Goal: Task Accomplishment & Management: Use online tool/utility

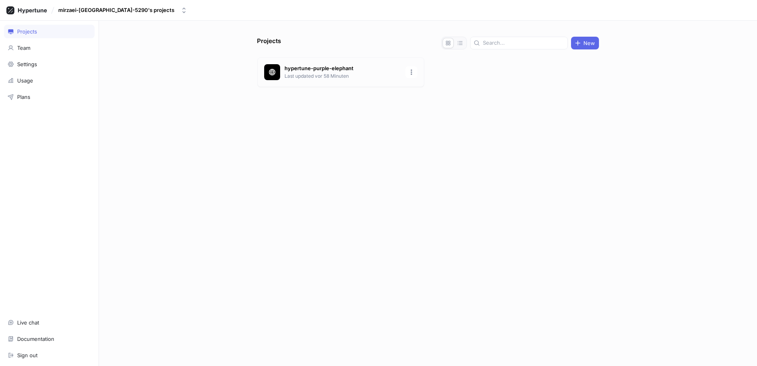
click at [314, 80] on p "Last updated vor 58 Minuten" at bounding box center [343, 76] width 116 height 7
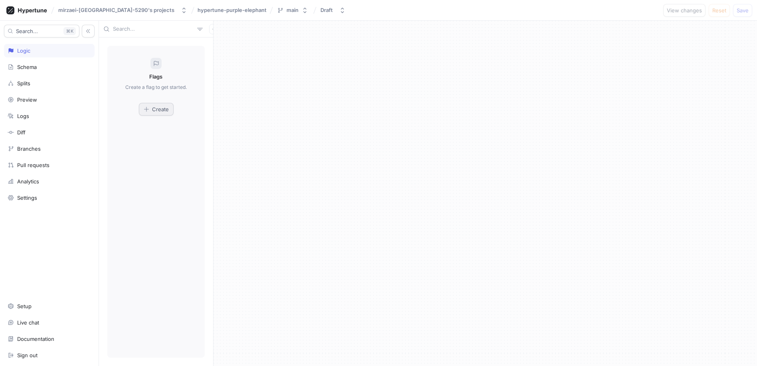
click at [163, 112] on span "Create" at bounding box center [160, 109] width 17 height 5
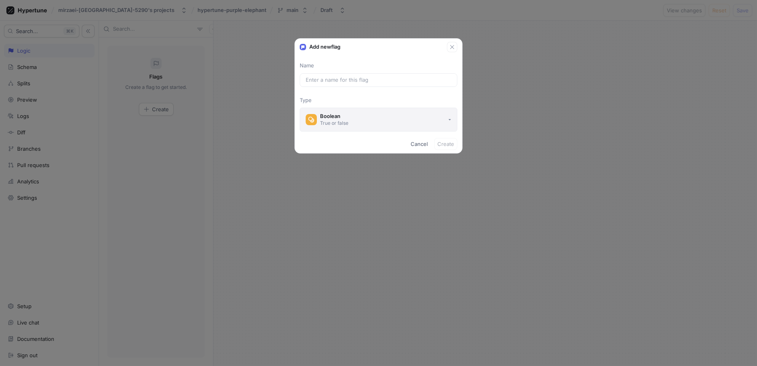
click at [334, 126] on div "True or false" at bounding box center [334, 123] width 28 height 7
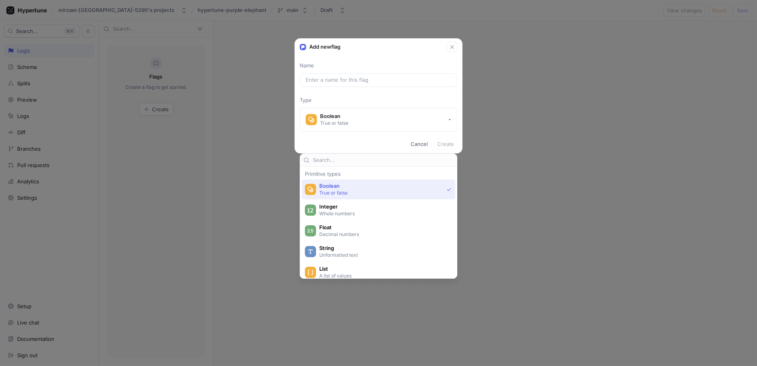
click at [339, 196] on p "True or false" at bounding box center [381, 193] width 124 height 7
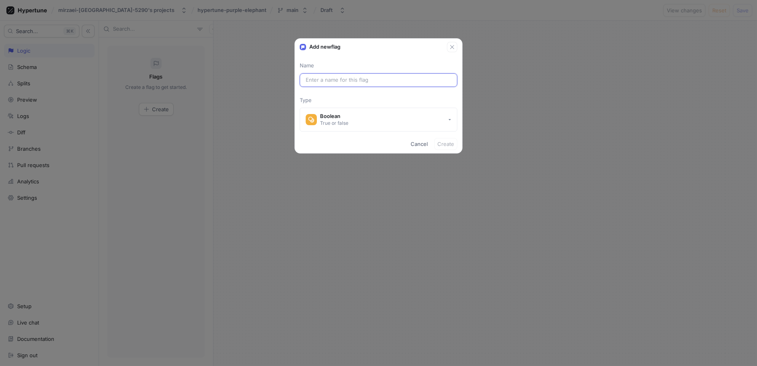
click at [352, 84] on input "text" at bounding box center [379, 80] width 146 height 8
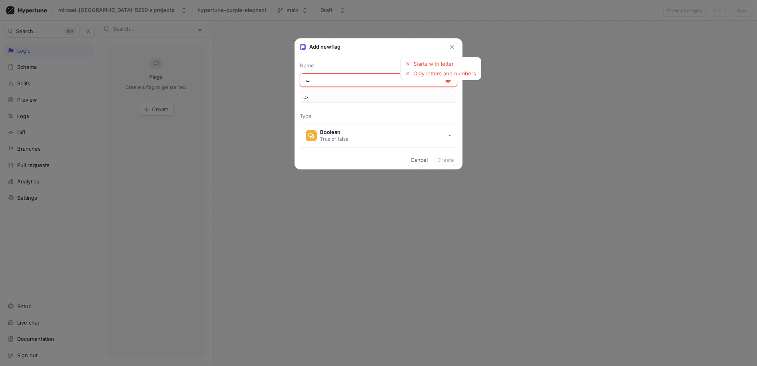
type input "ثع"
type input "ثعق"
type input "ثعقخ"
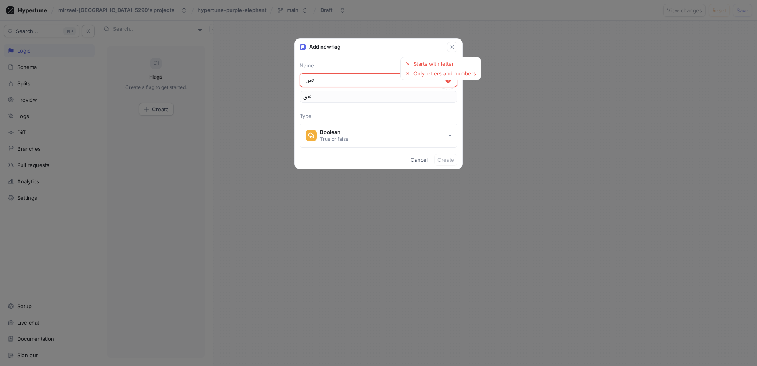
type input "ثعقخ"
type input "ثعقخح"
type input "ثعقخحث"
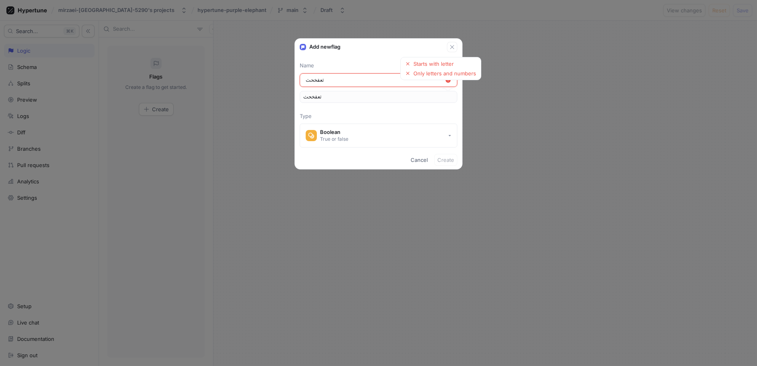
type input "ثعقخحث."
type input "ثعقخحث.ه"
type input "ثعقخحث.هق"
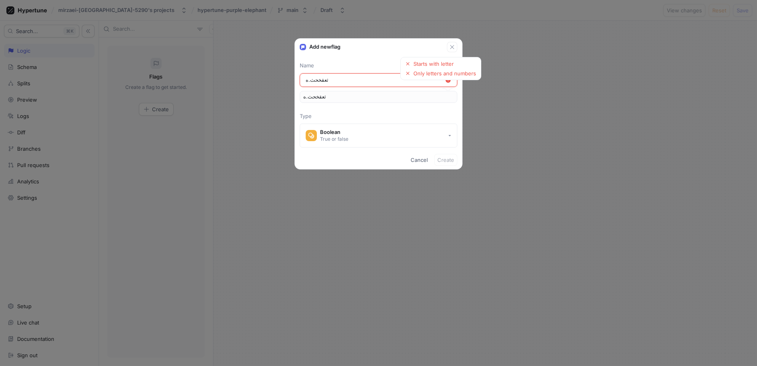
type input "ثعقخحث.هق"
type input "ثعقخحث.هقش"
type input "ثعقخحث.هقشد"
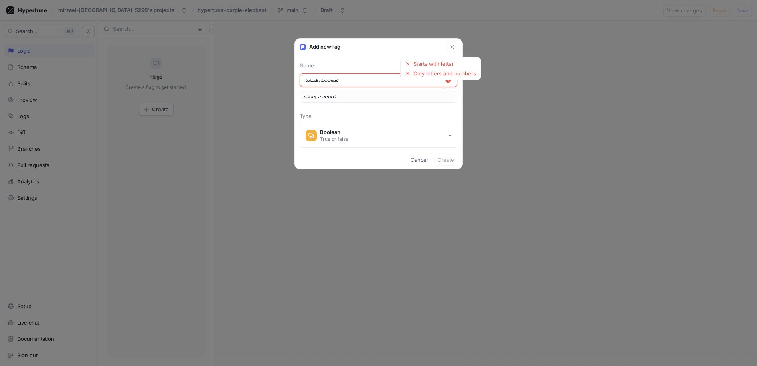
type input "ثعقخحث.هقش"
type input "ثعقخحث.هق"
type input "ثعقخحث.ه"
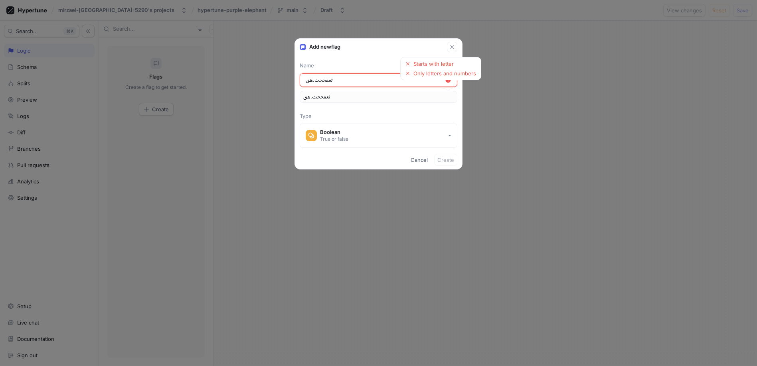
type input "ثعقخحث.ه"
type input "ثعقخحث."
type input "ثعقخحث"
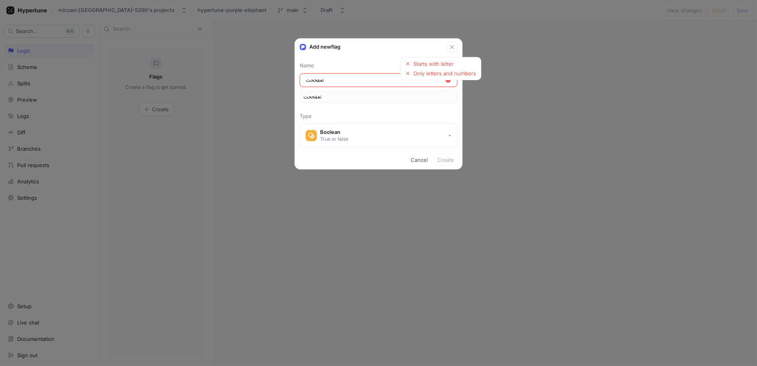
type input "ثعقخح"
type input "ثعقخ"
type input "ثعق"
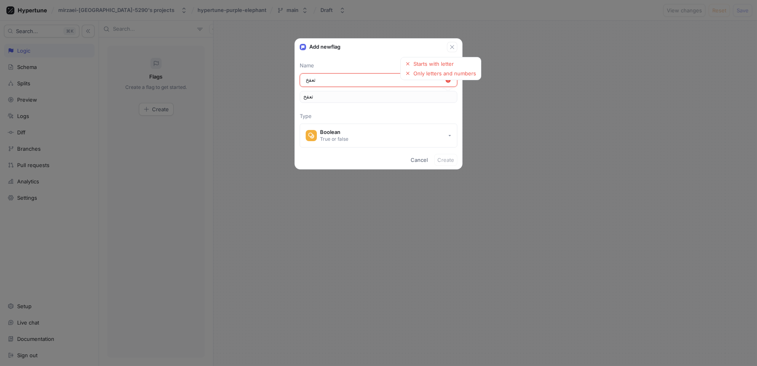
type input "ثعق"
type input "ثع"
type input "ث"
type input "eu"
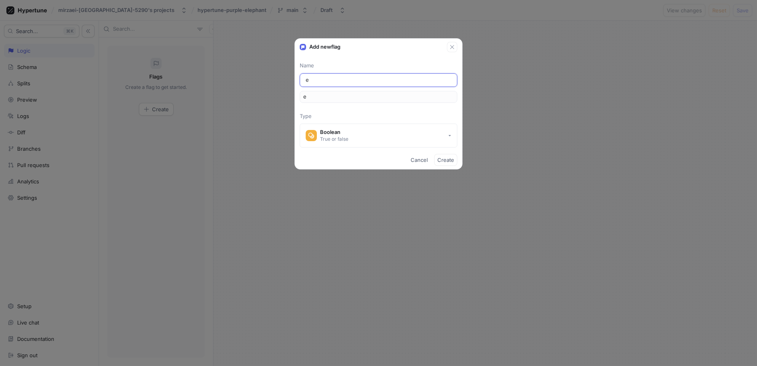
type input "eu"
type input "eur"
type input "euro"
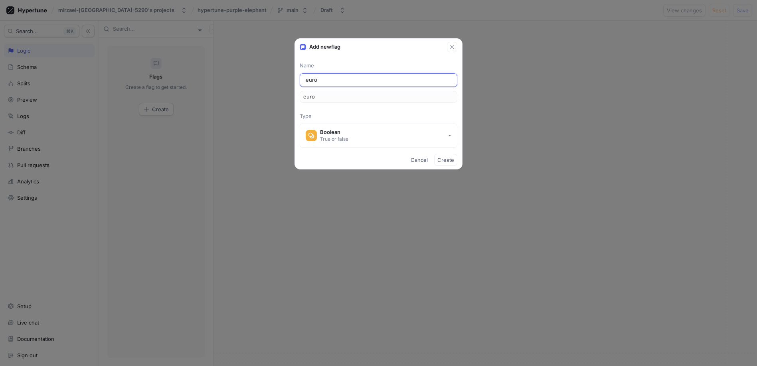
type input "europ"
type input "europe"
type input "europe-i"
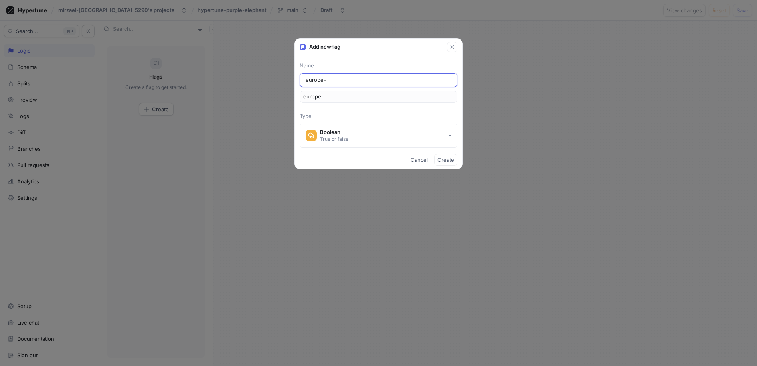
type input "europeI"
type input "europe-ir"
type input "europeIr"
type input "europe-ira"
type input "europeIra"
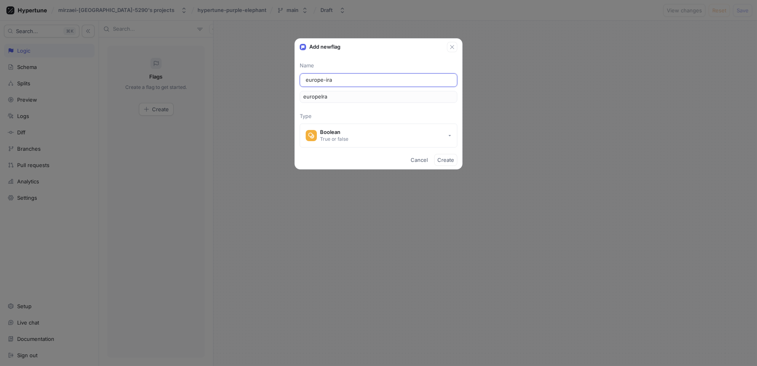
type input "europe-[GEOGRAPHIC_DATA]"
type input "europeIran"
click at [346, 136] on div "Boolean" at bounding box center [334, 132] width 28 height 7
type input "europe-[GEOGRAPHIC_DATA]"
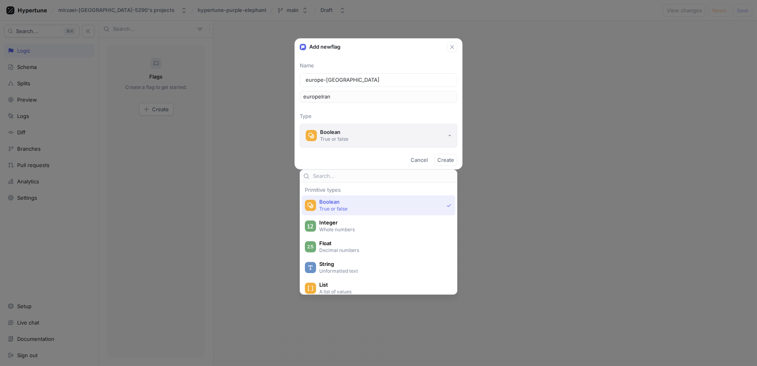
click at [346, 142] on div "True or false" at bounding box center [334, 139] width 28 height 7
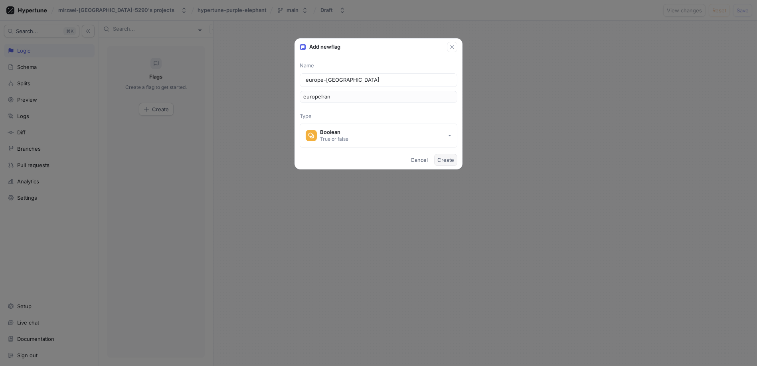
click at [441, 162] on span "Create" at bounding box center [445, 160] width 17 height 5
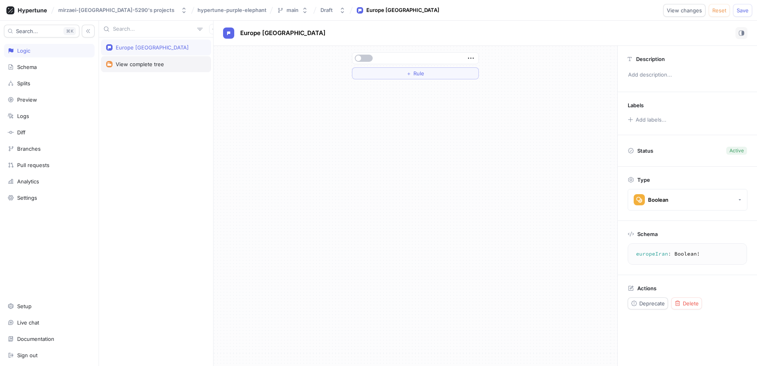
click at [136, 67] on div "View complete tree" at bounding box center [140, 64] width 48 height 6
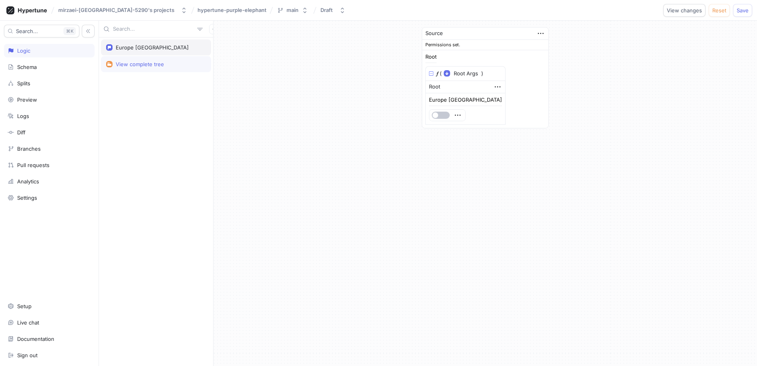
click at [130, 49] on div "Europe [GEOGRAPHIC_DATA]" at bounding box center [152, 47] width 73 height 6
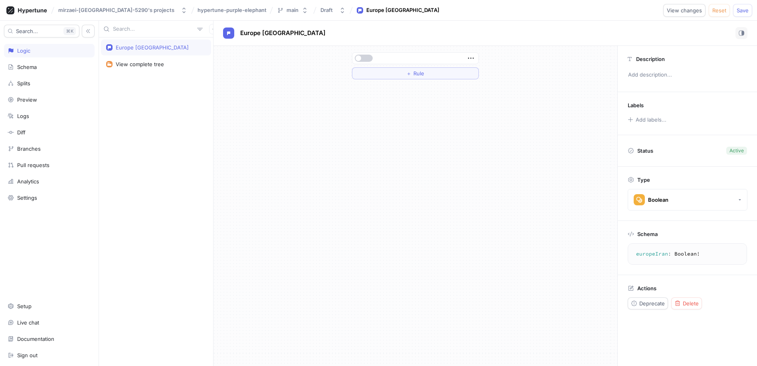
click at [369, 62] on button "button" at bounding box center [364, 58] width 18 height 7
click at [410, 76] on span "＋" at bounding box center [409, 73] width 5 height 5
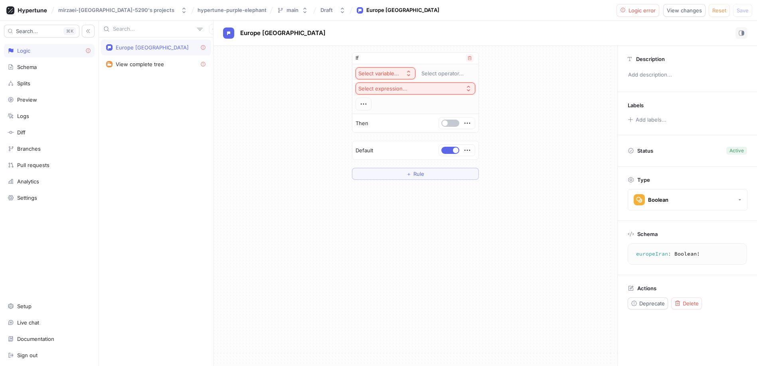
click at [373, 77] on div "Select variable..." at bounding box center [378, 73] width 41 height 7
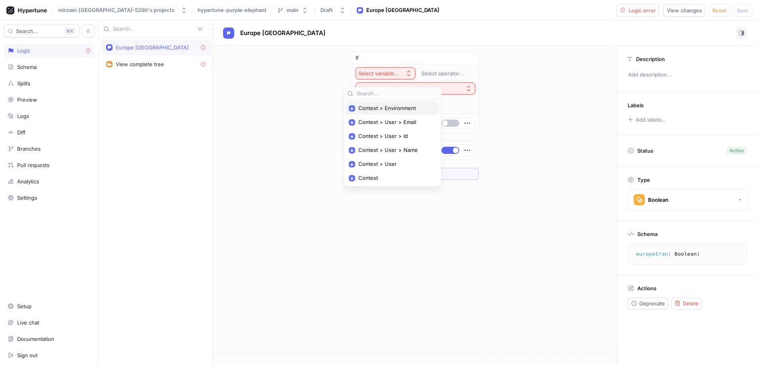
click at [388, 110] on span "Context > Environment" at bounding box center [395, 108] width 74 height 7
